Goal: Task Accomplishment & Management: Use online tool/utility

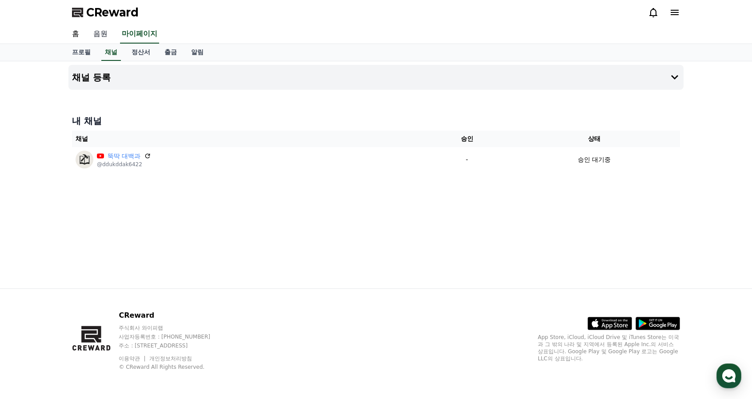
click at [105, 34] on link "음원" at bounding box center [100, 34] width 28 height 19
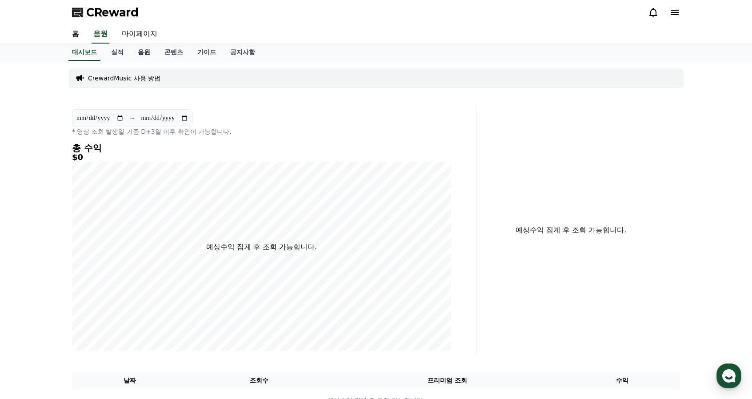
click at [151, 53] on link "음원" at bounding box center [144, 52] width 27 height 17
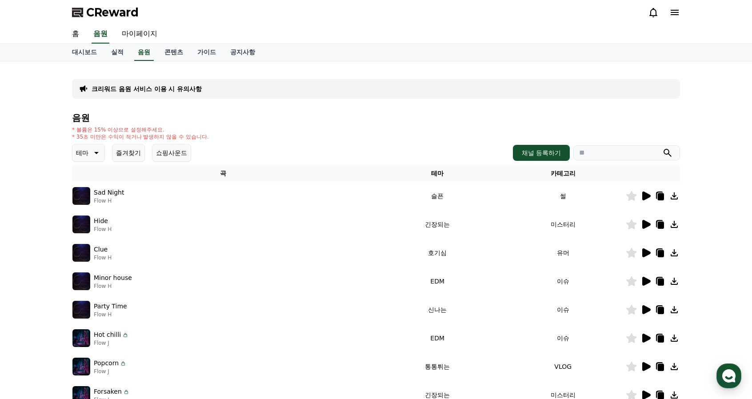
click at [646, 195] on icon at bounding box center [646, 196] width 8 height 9
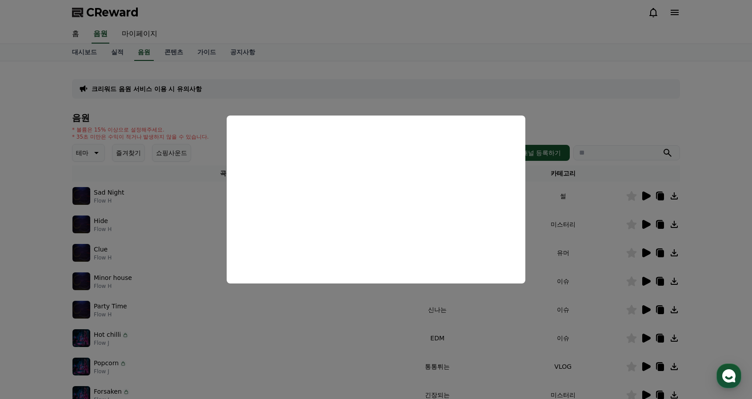
click at [580, 101] on button "close modal" at bounding box center [376, 199] width 752 height 399
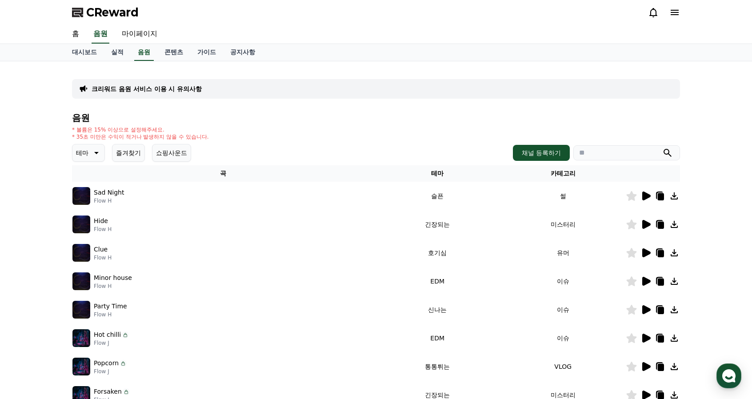
click at [643, 223] on icon at bounding box center [646, 224] width 8 height 9
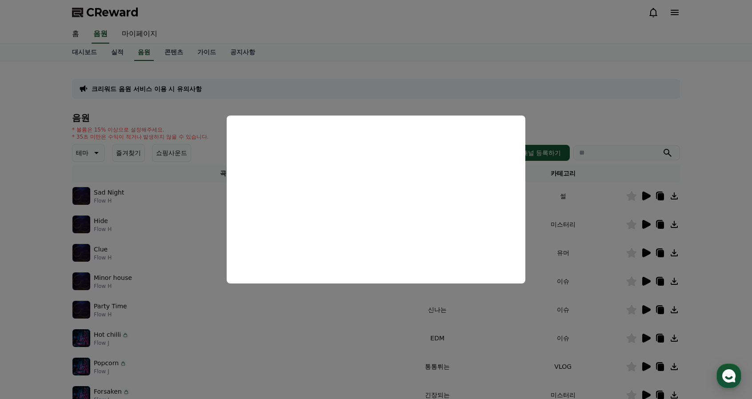
click at [276, 67] on button "close modal" at bounding box center [376, 199] width 752 height 399
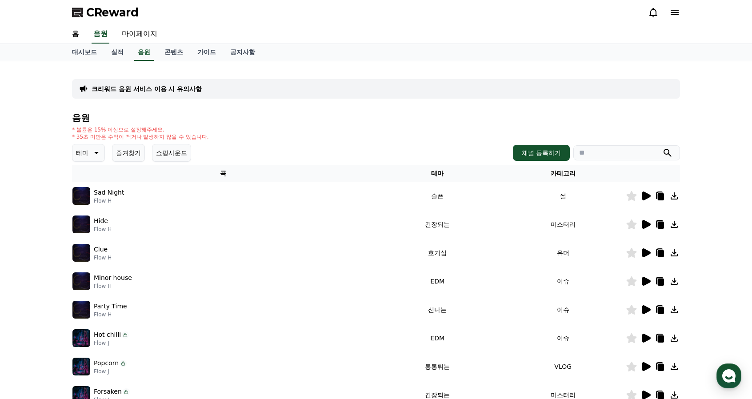
click at [644, 199] on icon at bounding box center [646, 196] width 8 height 9
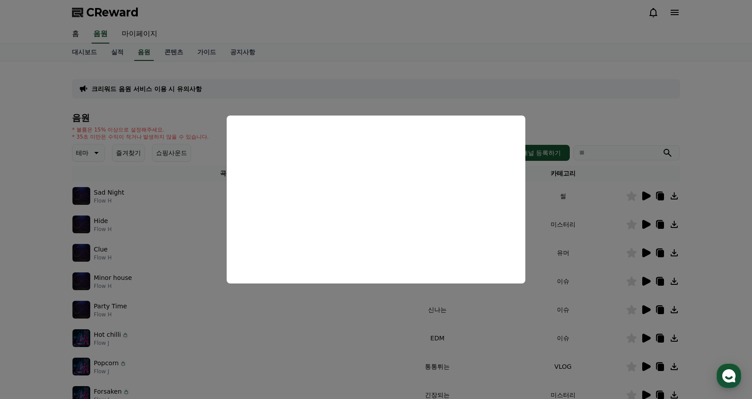
click at [407, 53] on button "close modal" at bounding box center [376, 199] width 752 height 399
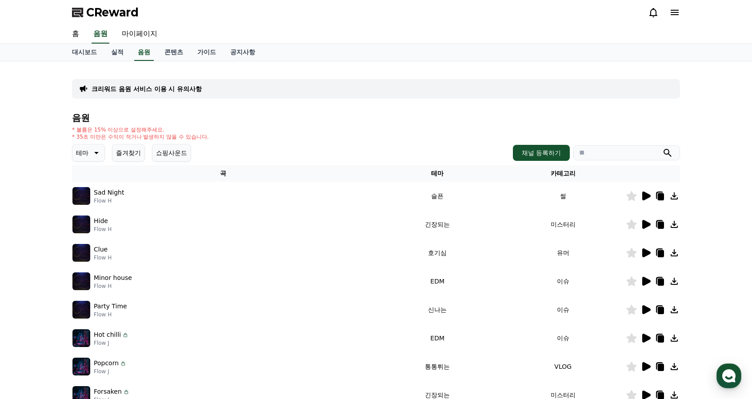
click at [646, 278] on icon at bounding box center [645, 281] width 11 height 11
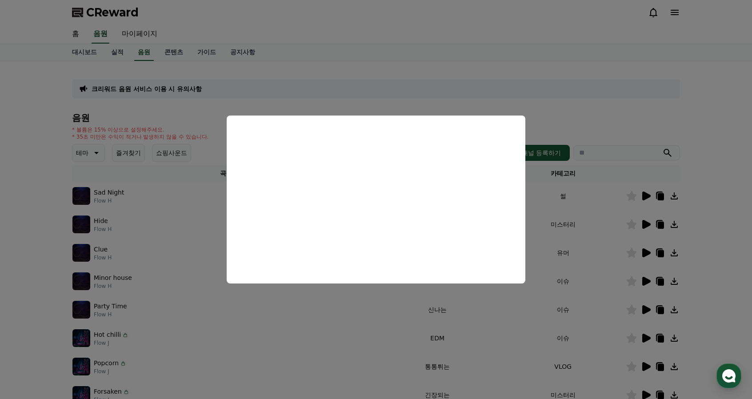
click at [354, 87] on button "close modal" at bounding box center [376, 199] width 752 height 399
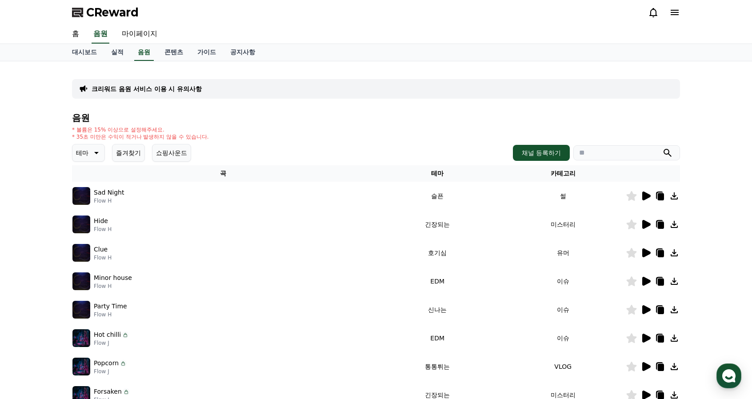
drag, startPoint x: 640, startPoint y: 278, endPoint x: 644, endPoint y: 282, distance: 6.0
click at [640, 278] on div at bounding box center [652, 281] width 53 height 11
click at [645, 283] on icon at bounding box center [646, 281] width 8 height 9
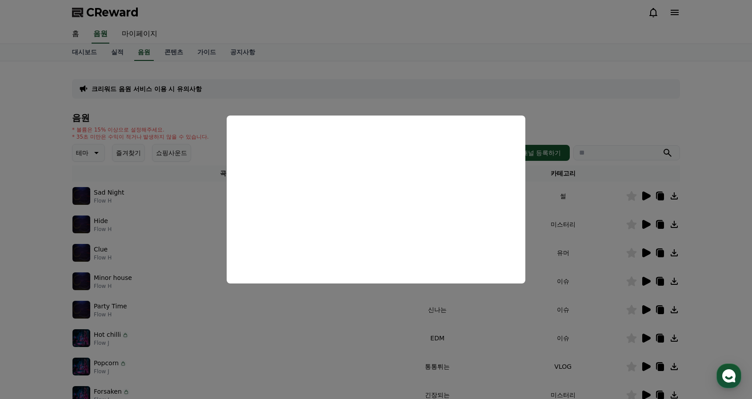
click at [449, 85] on button "close modal" at bounding box center [376, 199] width 752 height 399
click at [640, 261] on td at bounding box center [653, 253] width 54 height 28
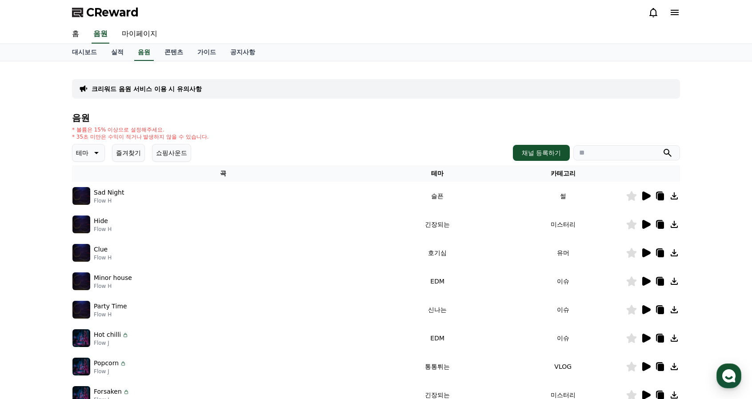
click at [645, 256] on icon at bounding box center [645, 252] width 11 height 11
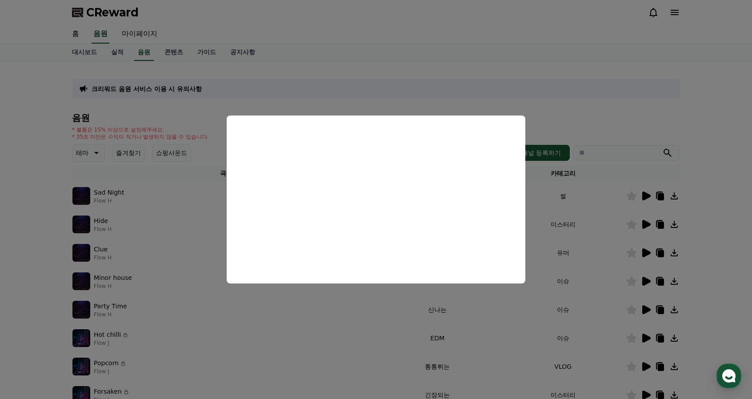
click at [211, 343] on button "close modal" at bounding box center [376, 199] width 752 height 399
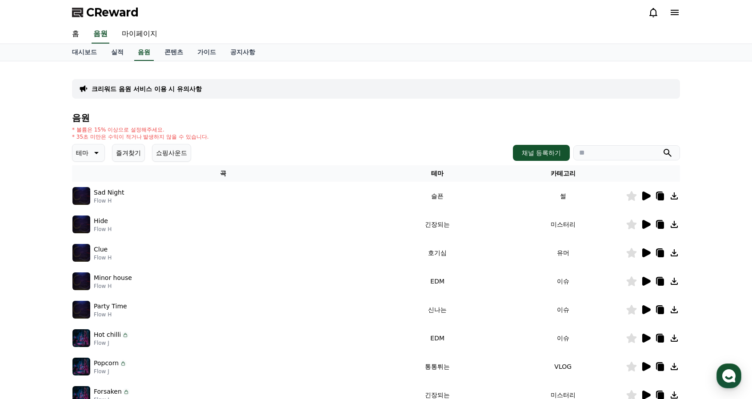
click at [314, 339] on div "Hot chilli Flow J" at bounding box center [223, 338] width 302 height 18
click at [648, 306] on icon at bounding box center [645, 309] width 11 height 11
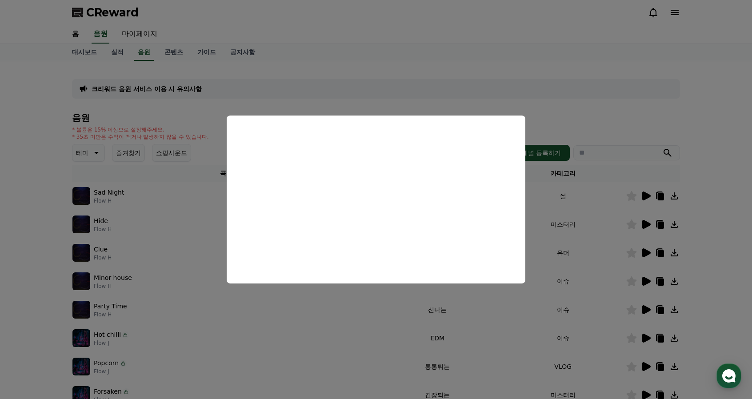
click at [499, 77] on button "close modal" at bounding box center [376, 199] width 752 height 399
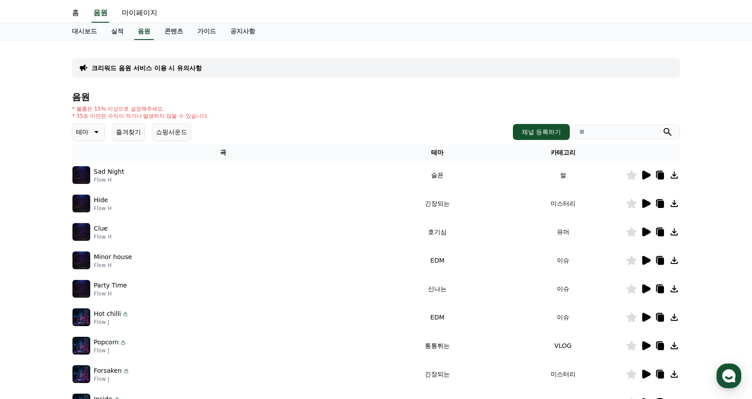
scroll to position [133, 0]
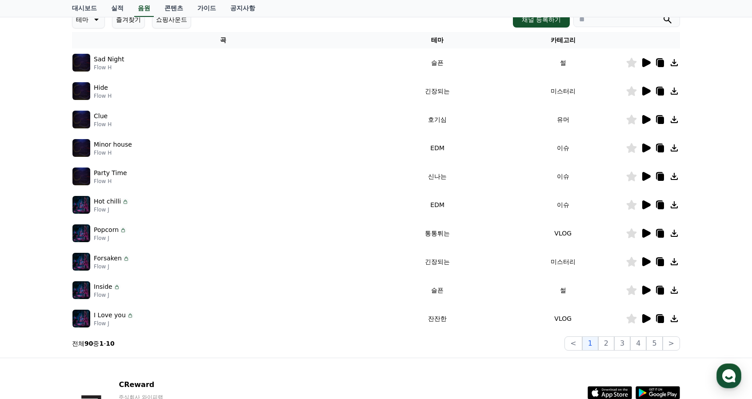
click at [647, 290] on icon at bounding box center [646, 290] width 8 height 9
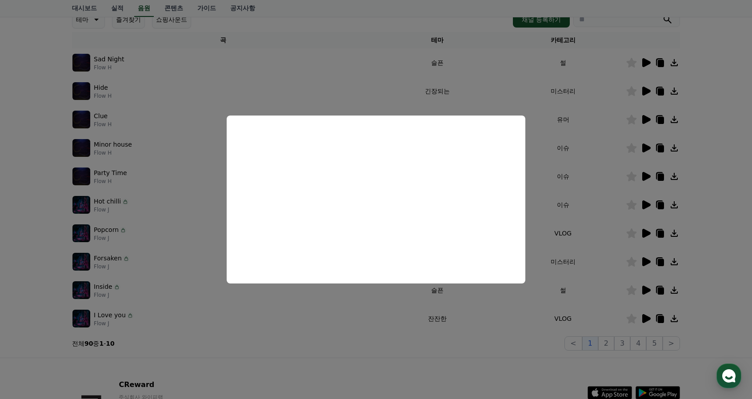
click at [555, 149] on button "close modal" at bounding box center [376, 199] width 752 height 399
click at [587, 217] on td "이슈" at bounding box center [563, 205] width 126 height 28
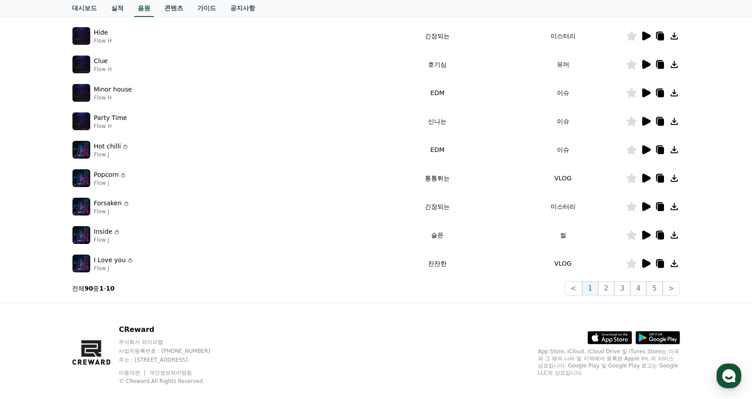
scroll to position [202, 0]
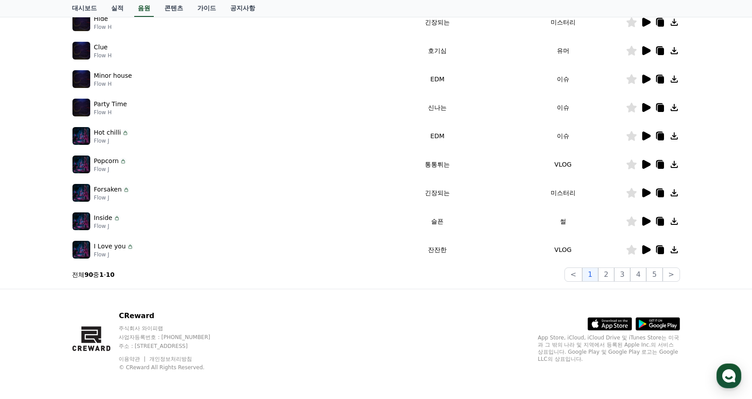
click at [650, 250] on icon at bounding box center [645, 249] width 11 height 11
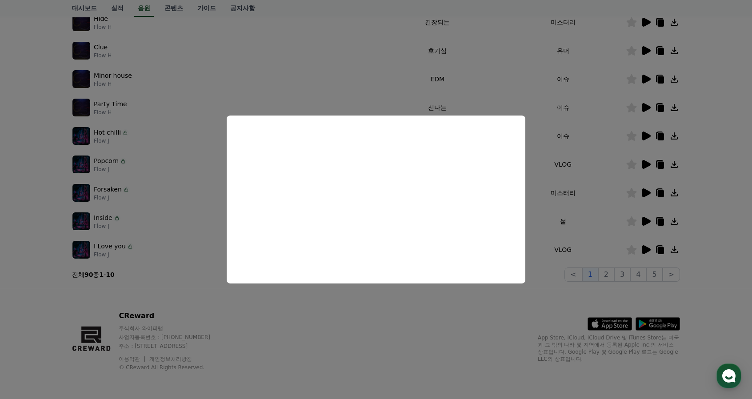
click at [429, 312] on button "close modal" at bounding box center [376, 199] width 752 height 399
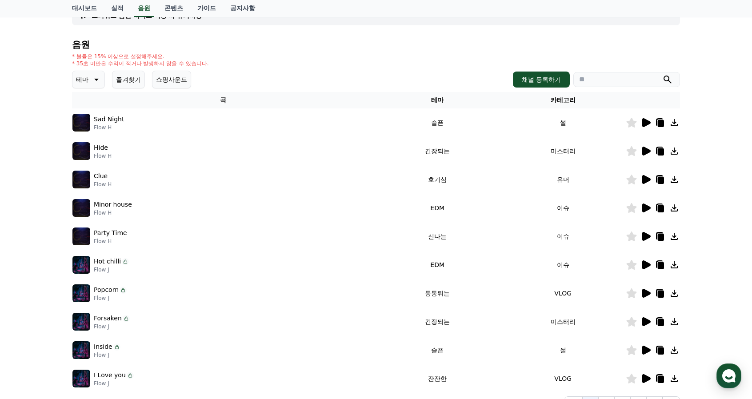
scroll to position [69, 0]
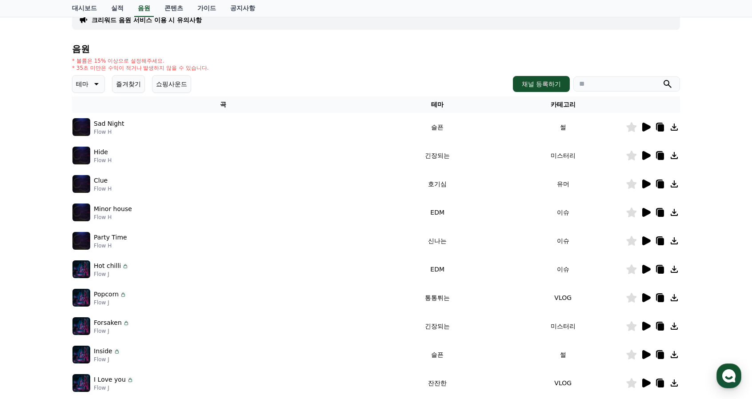
click at [650, 125] on icon at bounding box center [645, 127] width 11 height 11
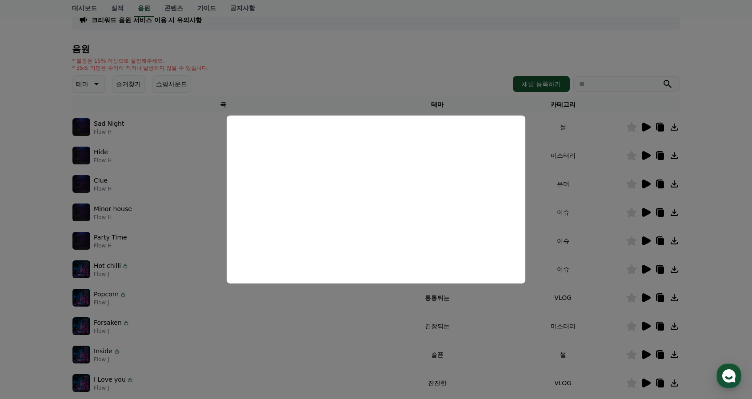
click at [371, 315] on button "close modal" at bounding box center [376, 199] width 752 height 399
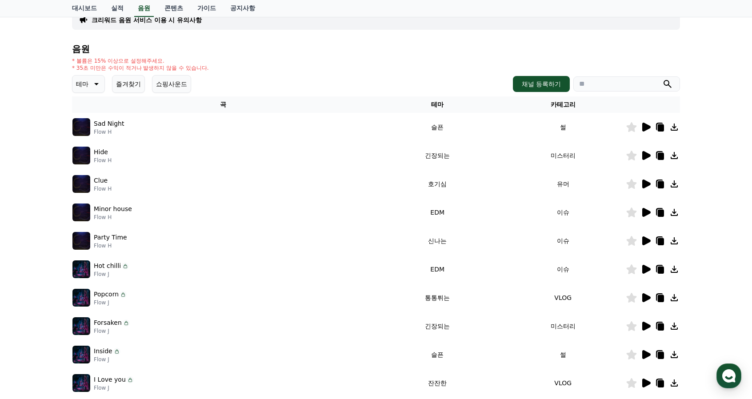
click at [646, 154] on icon at bounding box center [646, 155] width 8 height 9
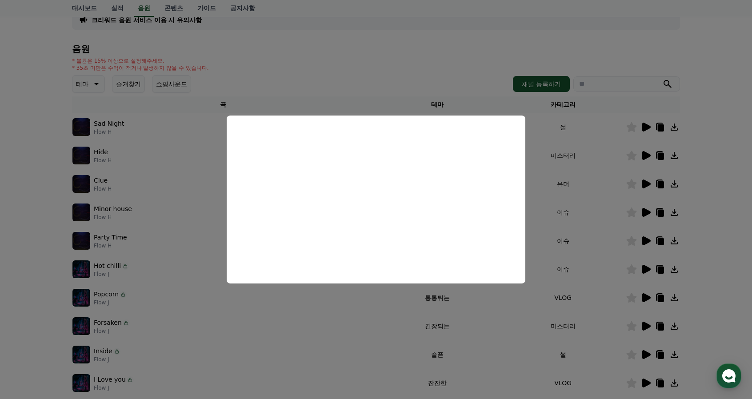
click at [583, 200] on button "close modal" at bounding box center [376, 199] width 752 height 399
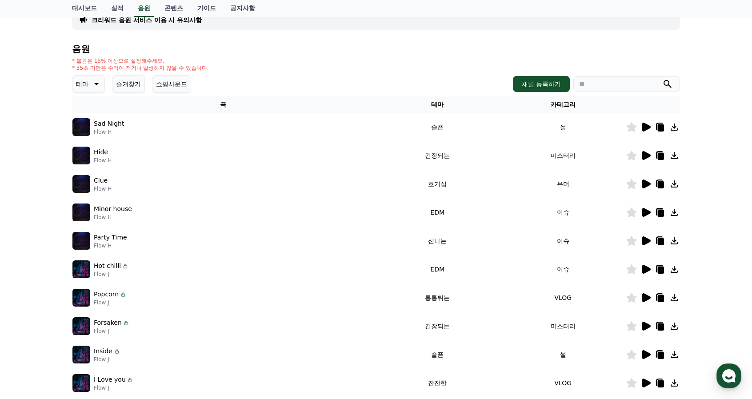
click at [642, 213] on icon at bounding box center [646, 212] width 8 height 9
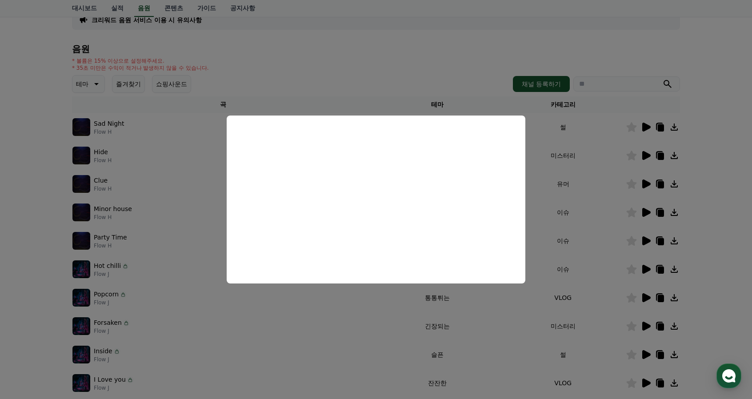
click at [550, 188] on button "close modal" at bounding box center [376, 199] width 752 height 399
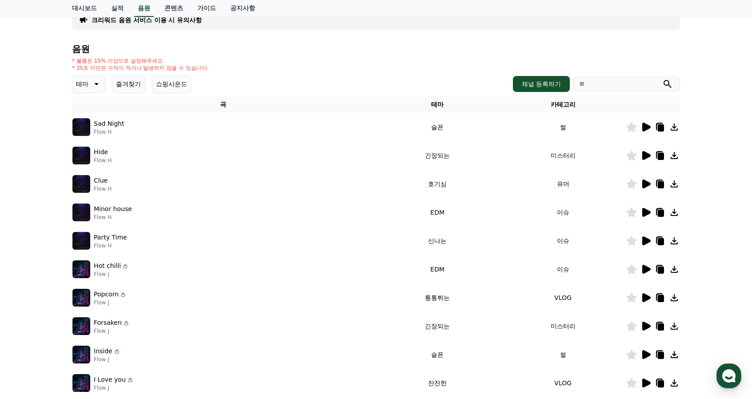
click at [647, 298] on icon at bounding box center [646, 297] width 8 height 9
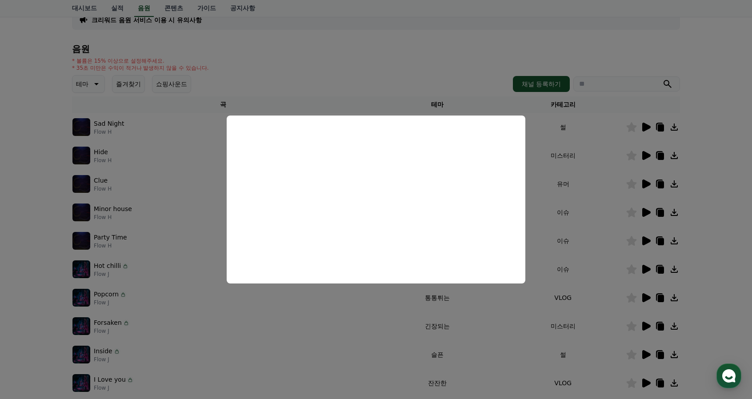
click at [604, 251] on button "close modal" at bounding box center [376, 199] width 752 height 399
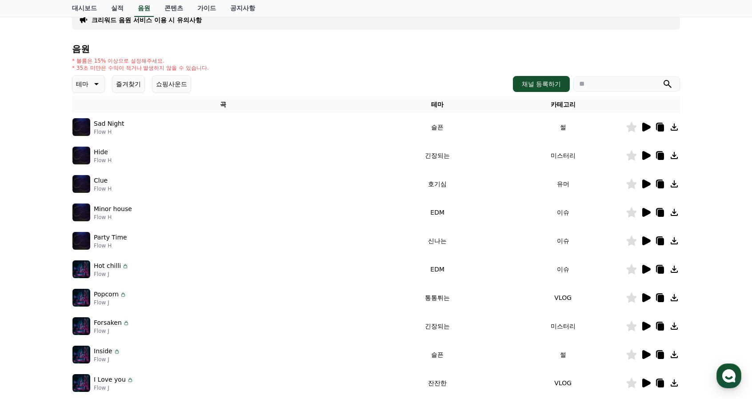
click at [642, 323] on icon at bounding box center [645, 326] width 11 height 11
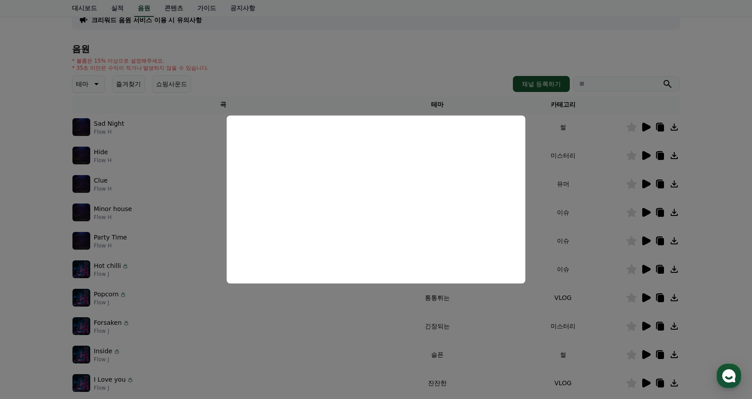
click at [611, 367] on button "close modal" at bounding box center [376, 199] width 752 height 399
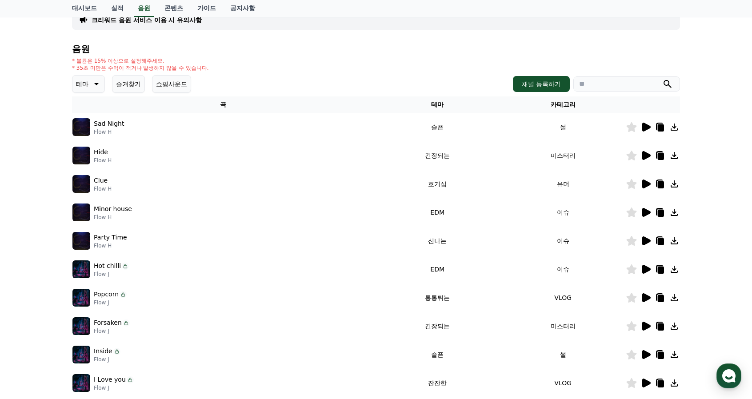
click at [648, 383] on icon at bounding box center [646, 383] width 8 height 9
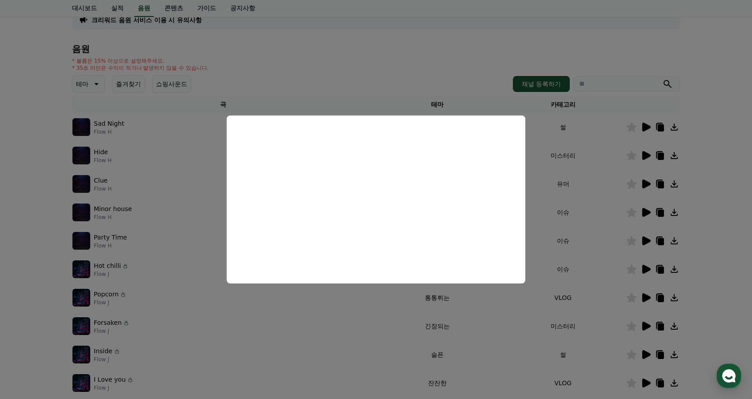
click at [579, 288] on button "close modal" at bounding box center [376, 199] width 752 height 399
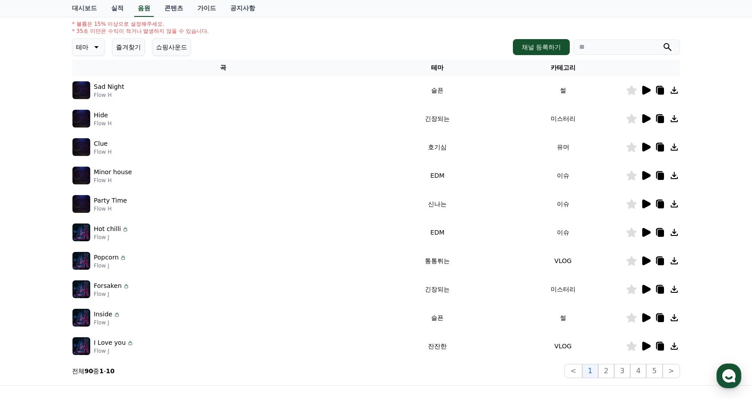
scroll to position [113, 0]
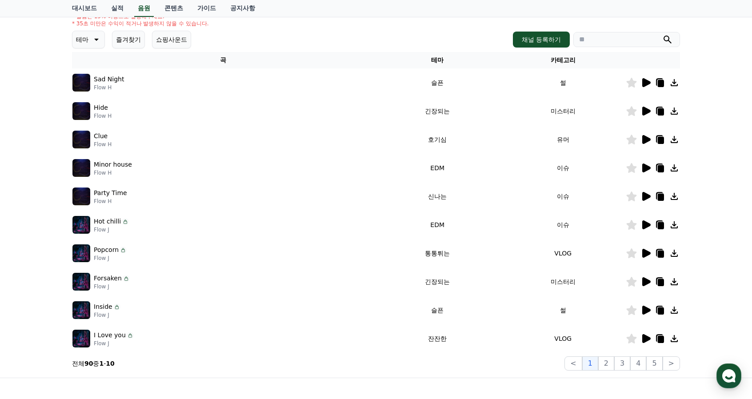
click at [661, 339] on icon at bounding box center [661, 339] width 6 height 7
